Goal: Book appointment/travel/reservation

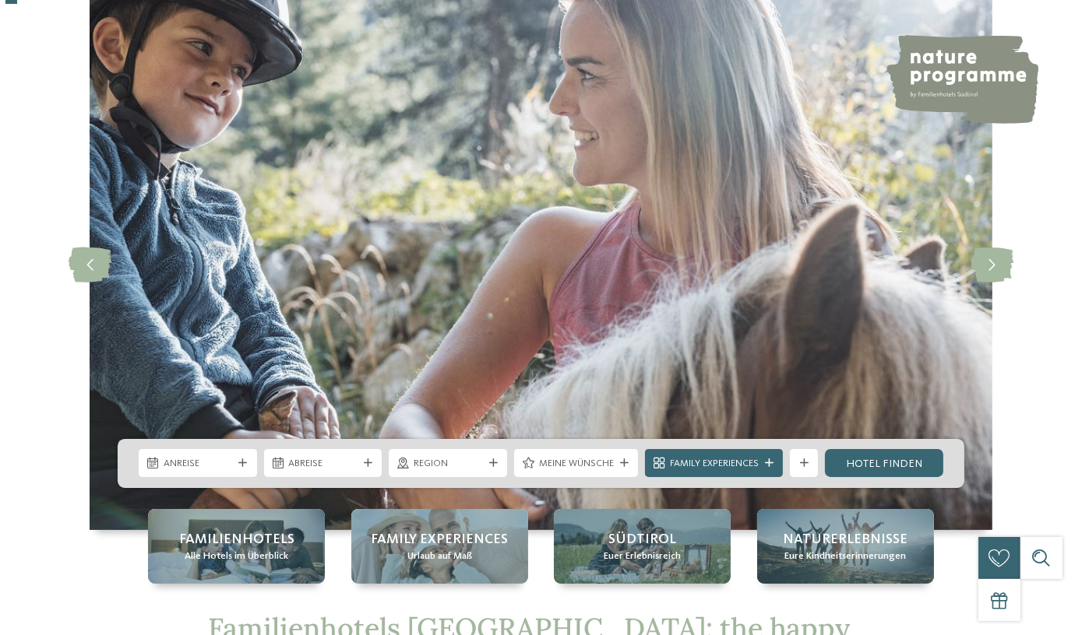
scroll to position [141, 0]
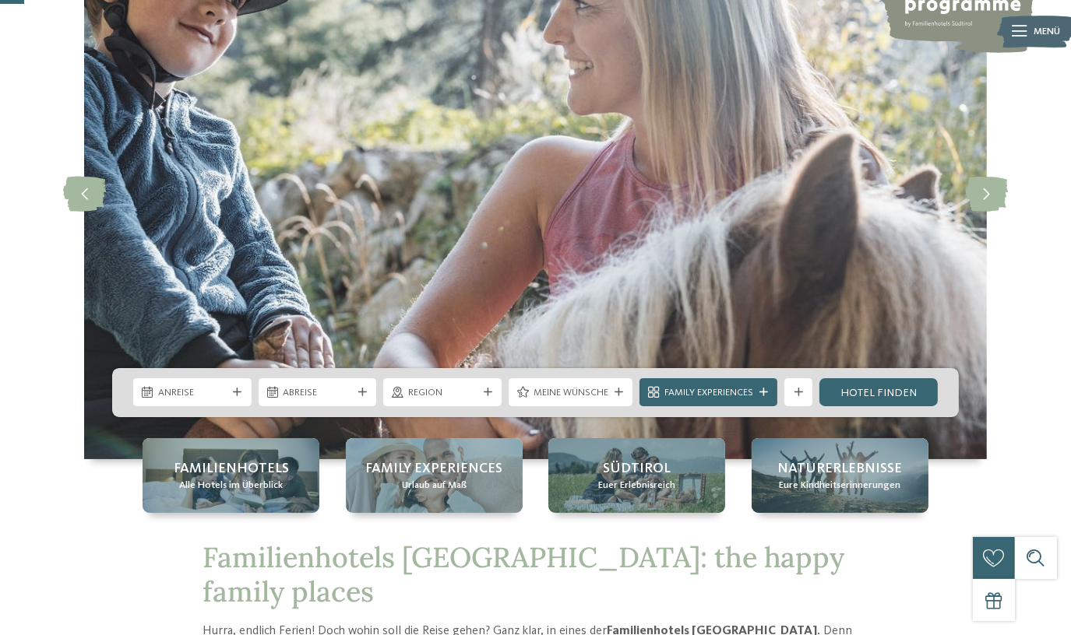
click at [1040, 554] on div "Suche" at bounding box center [1036, 558] width 42 height 42
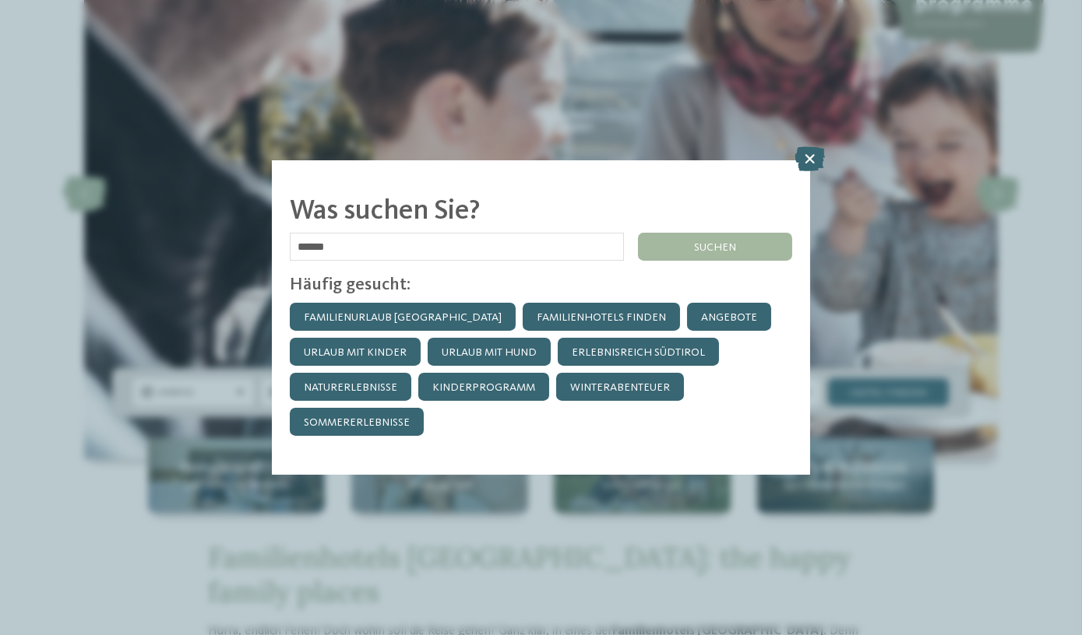
type input "******"
click input "******" at bounding box center [0, 0] width 0 height 0
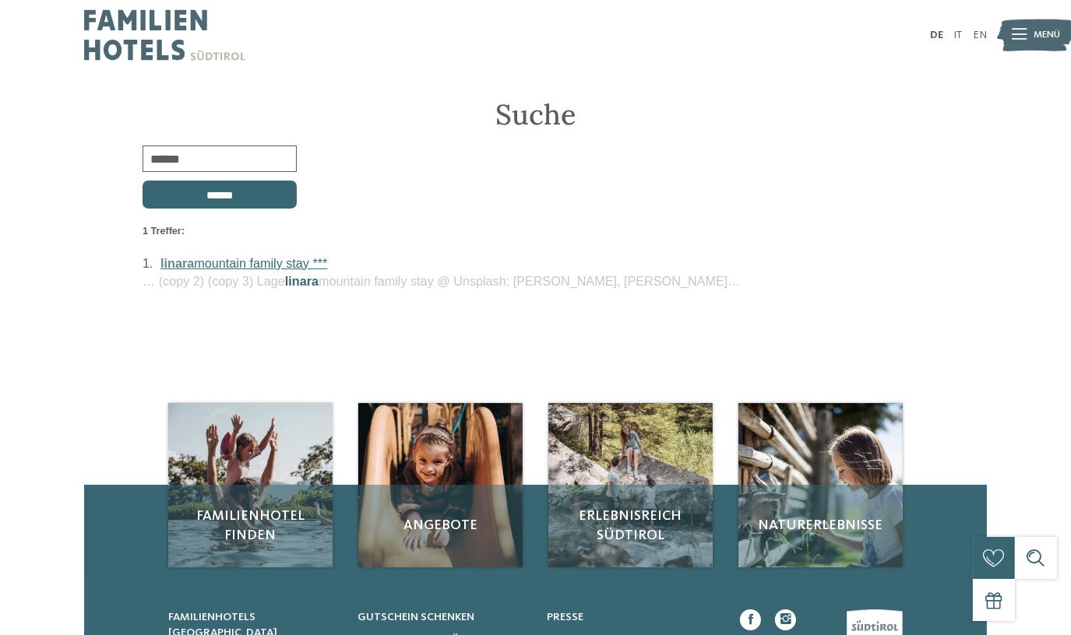
click at [209, 265] on link "linara mountain family stay ***" at bounding box center [243, 263] width 167 height 14
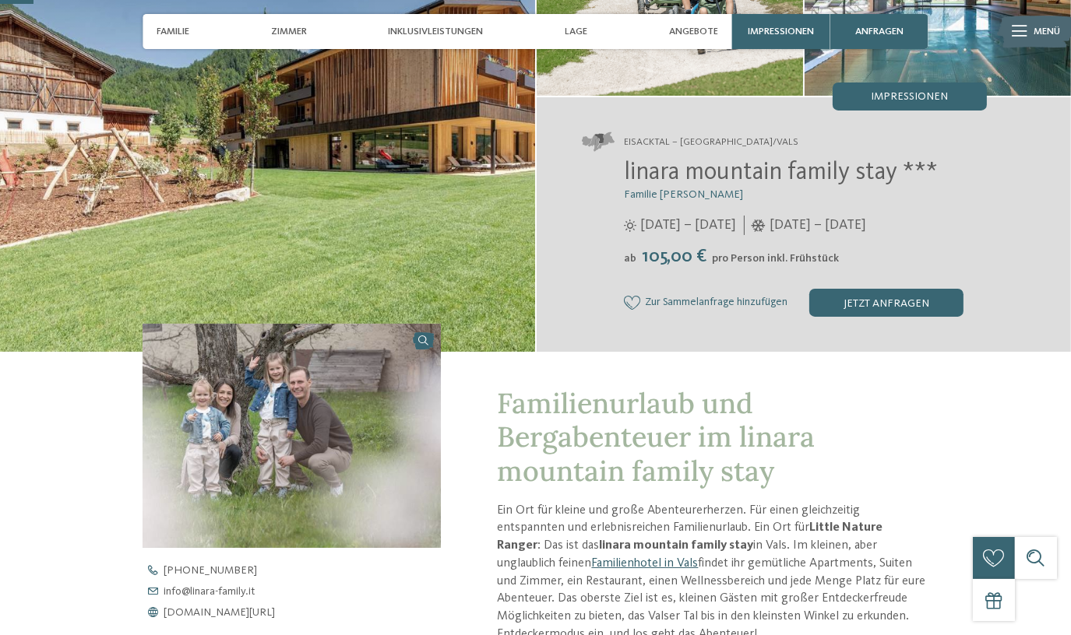
scroll to position [141, 0]
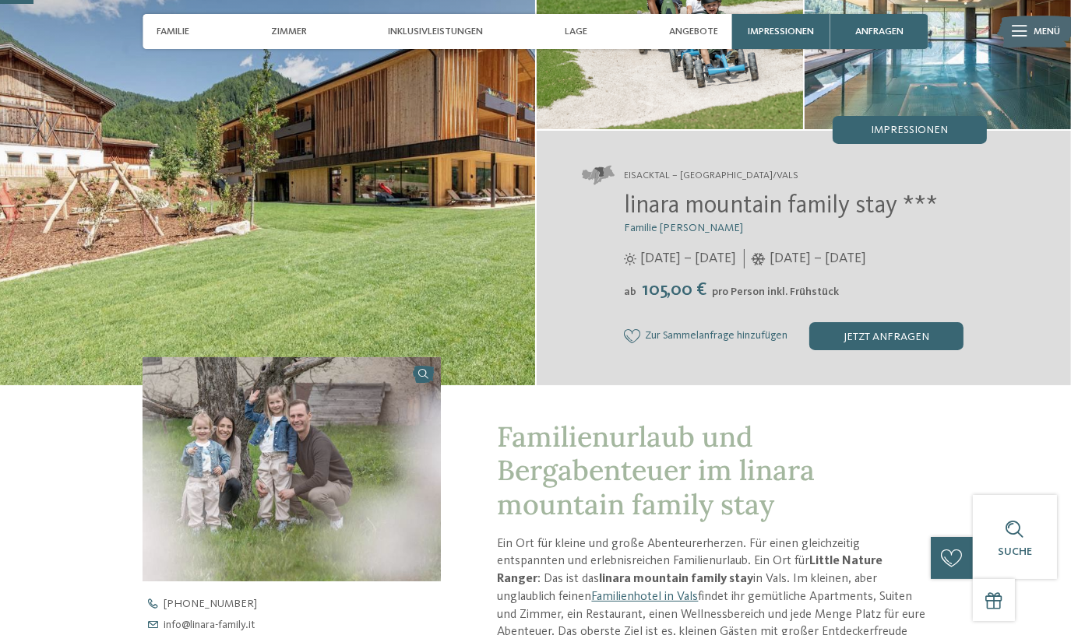
drag, startPoint x: 887, startPoint y: 259, endPoint x: 819, endPoint y: 253, distance: 68.0
click at [819, 253] on span "[DATE] – [DATE]" at bounding box center [817, 258] width 97 height 19
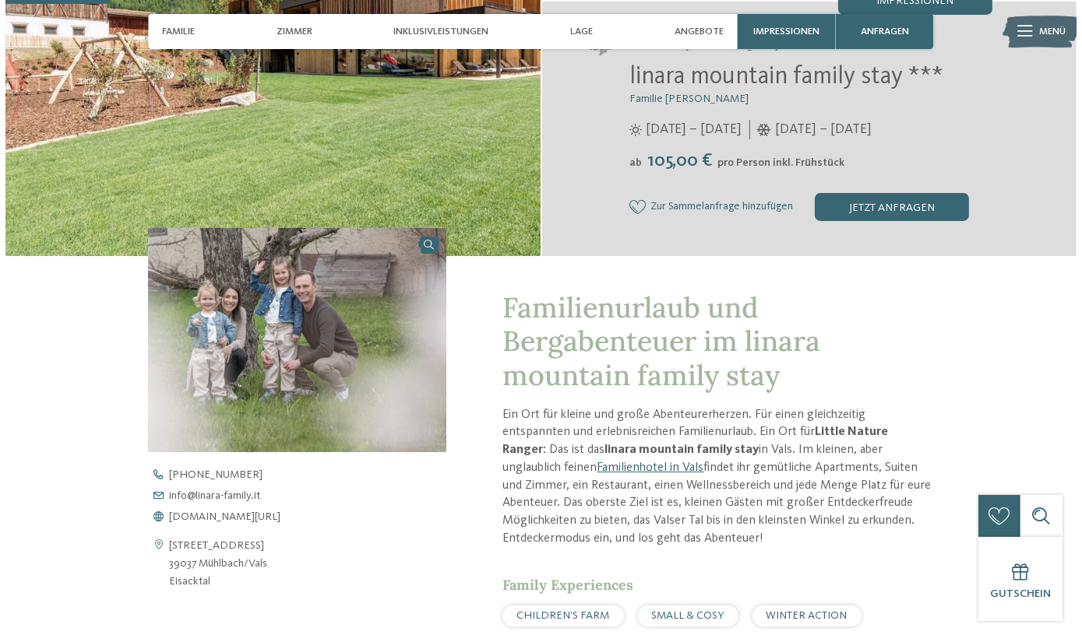
scroll to position [0, 0]
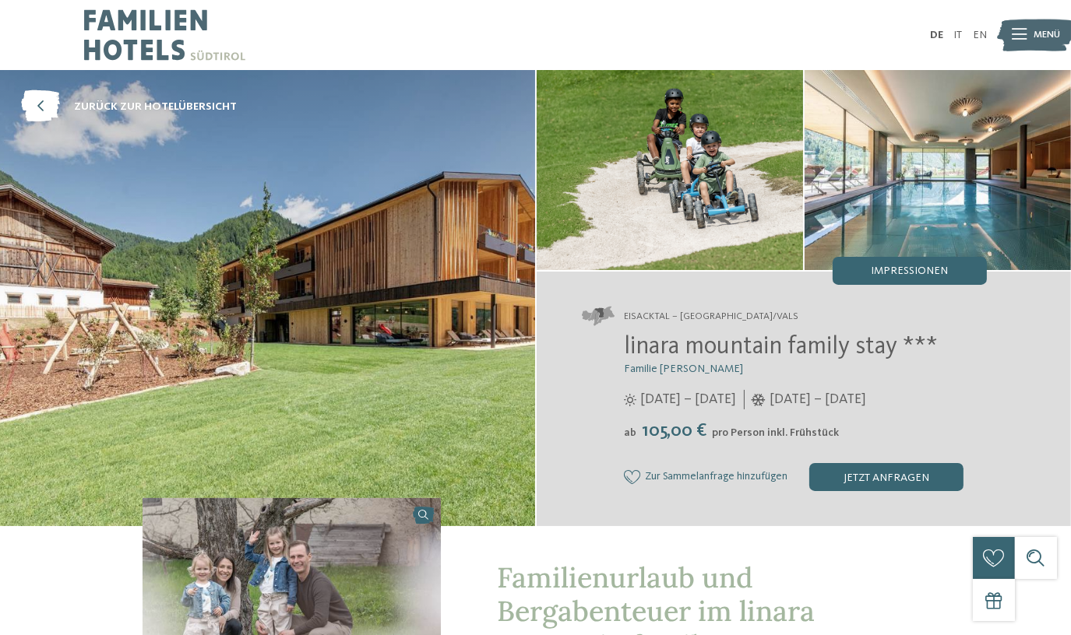
drag, startPoint x: 843, startPoint y: 402, endPoint x: 921, endPoint y: 402, distance: 77.9
click at [921, 402] on div "[DATE] – [DATE]" at bounding box center [805, 399] width 363 height 19
click at [922, 267] on span "Impressionen" at bounding box center [909, 271] width 77 height 11
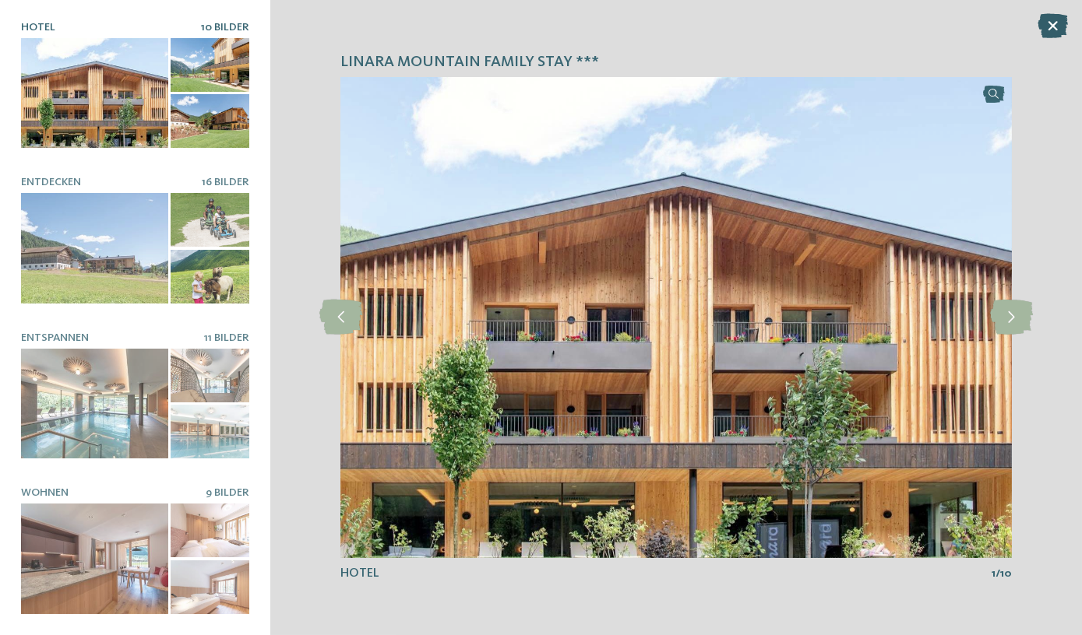
click at [1048, 16] on icon at bounding box center [1052, 25] width 30 height 25
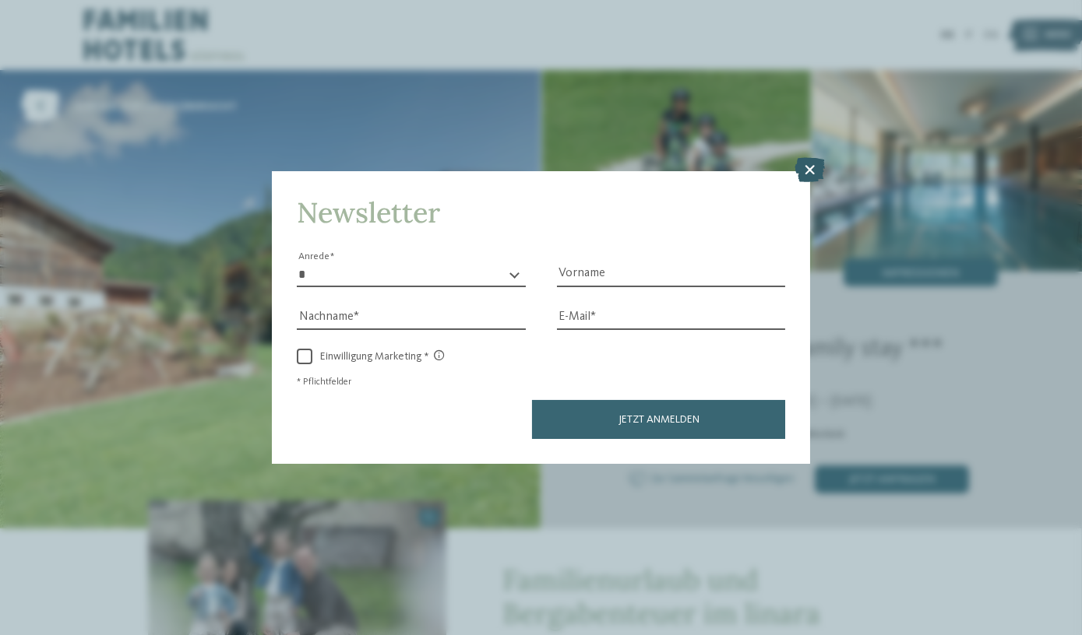
click at [807, 181] on icon at bounding box center [809, 170] width 30 height 25
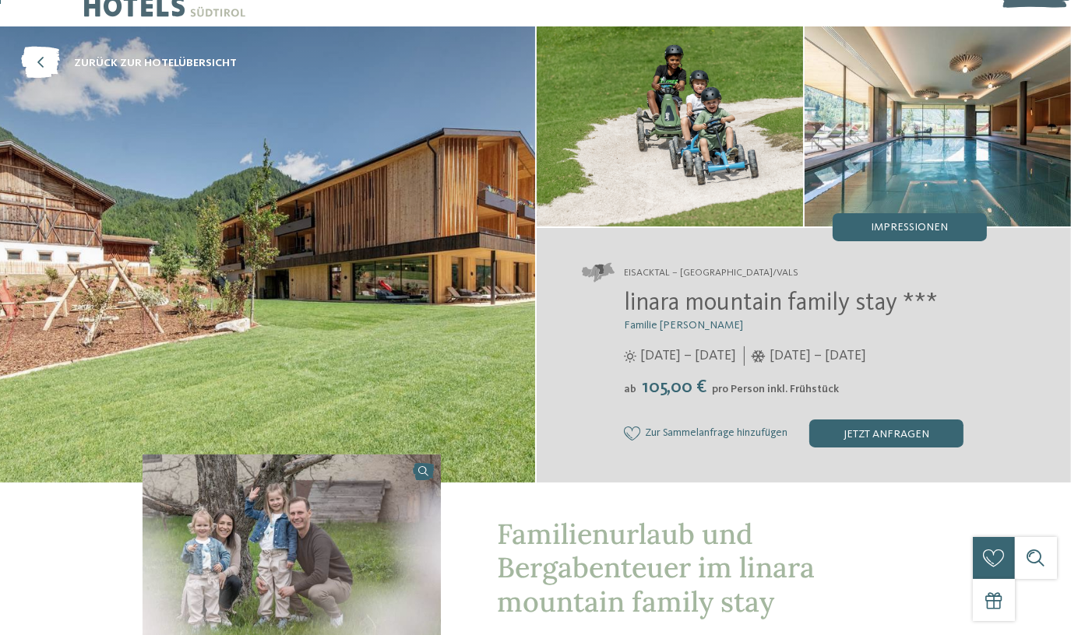
scroll to position [141, 0]
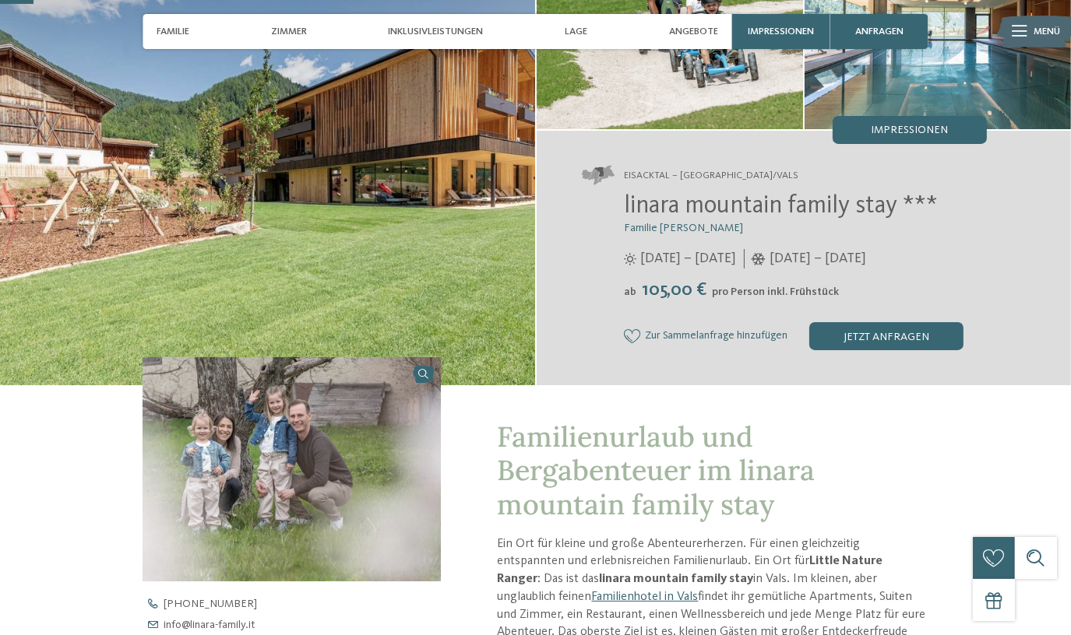
drag, startPoint x: 892, startPoint y: 255, endPoint x: 782, endPoint y: 255, distance: 110.6
click at [782, 255] on span "[DATE] – [DATE]" at bounding box center [817, 258] width 97 height 19
drag, startPoint x: 782, startPoint y: 255, endPoint x: 869, endPoint y: 263, distance: 87.6
click at [866, 262] on span "[DATE] – [DATE]" at bounding box center [817, 258] width 97 height 19
click at [852, 256] on span "[DATE] – [DATE]" at bounding box center [817, 258] width 97 height 19
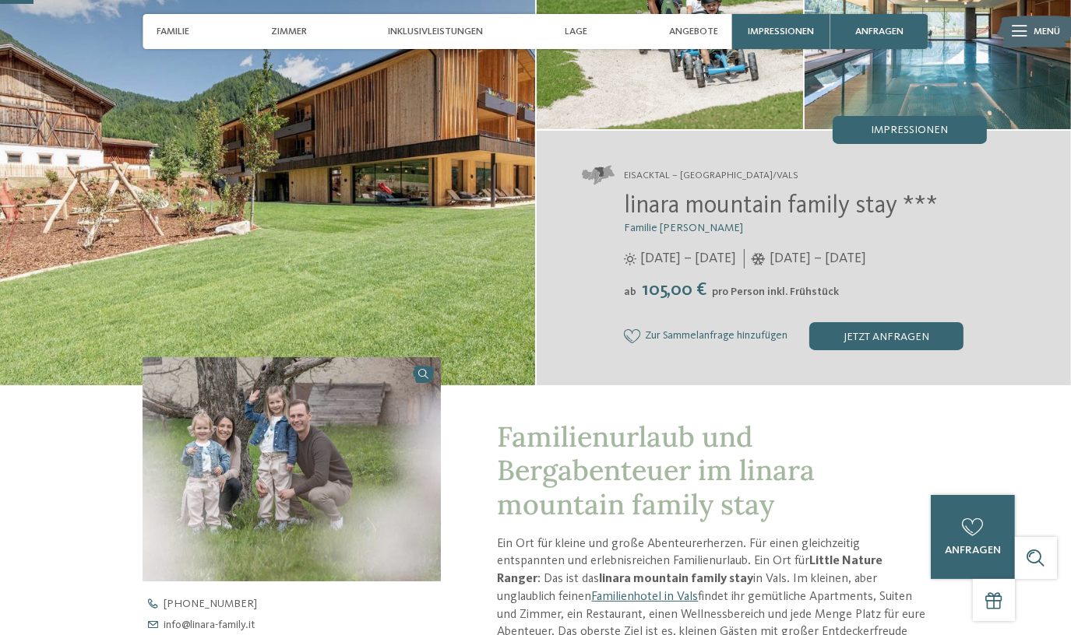
click at [853, 282] on div "ab 105,00 € pro Person inkl. Frühstück" at bounding box center [805, 291] width 363 height 22
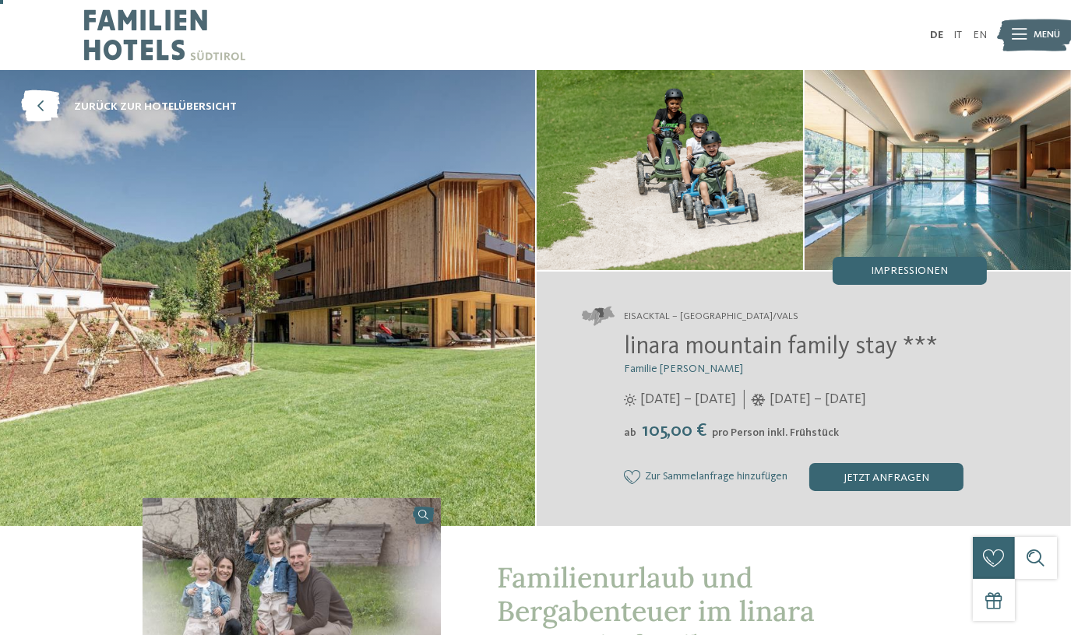
scroll to position [0, 0]
